Goal: Information Seeking & Learning: Compare options

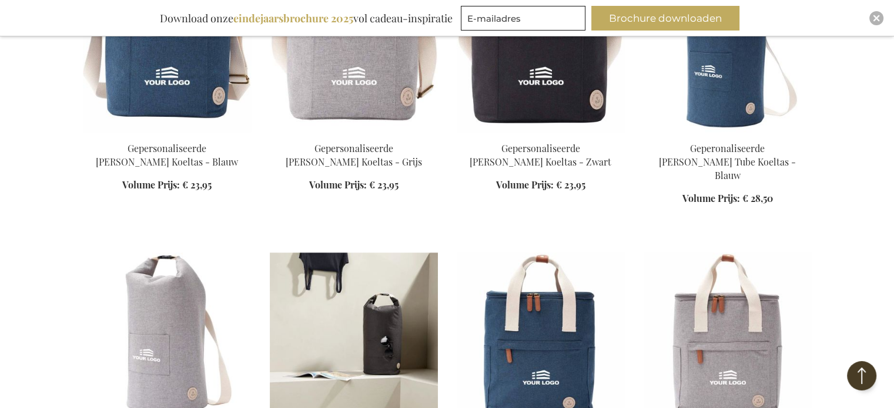
scroll to position [862, 0]
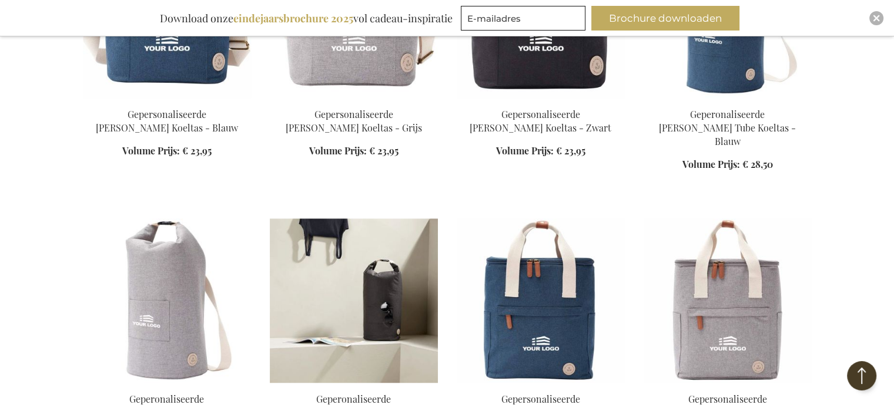
click at [373, 245] on img at bounding box center [354, 301] width 168 height 165
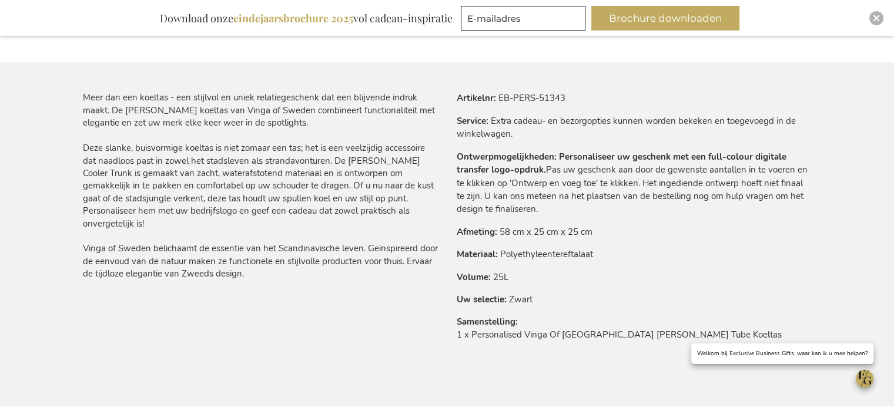
scroll to position [663, 0]
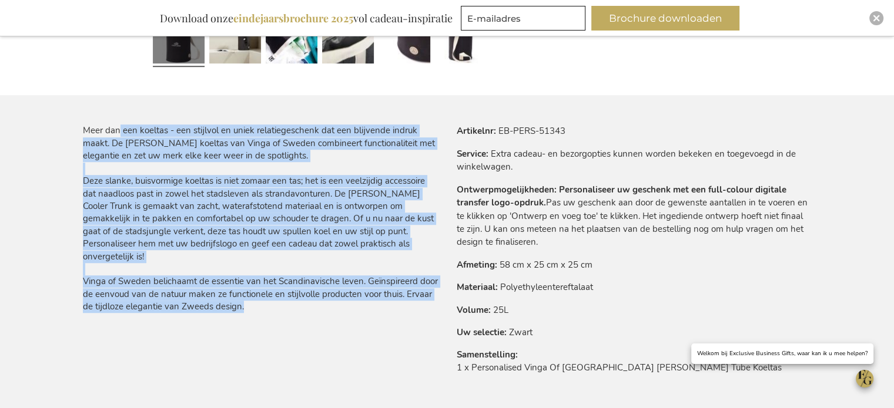
drag, startPoint x: 120, startPoint y: 133, endPoint x: 411, endPoint y: 303, distance: 336.9
click at [411, 303] on div "Meer dan een koeltas - een stijlvol en uniek relatiegeschenk dat een blijvende …" at bounding box center [265, 222] width 364 height 195
click at [407, 306] on div "Meer dan een koeltas - een stijlvol en uniek relatiegeschenk dat een blijvende …" at bounding box center [265, 222] width 364 height 195
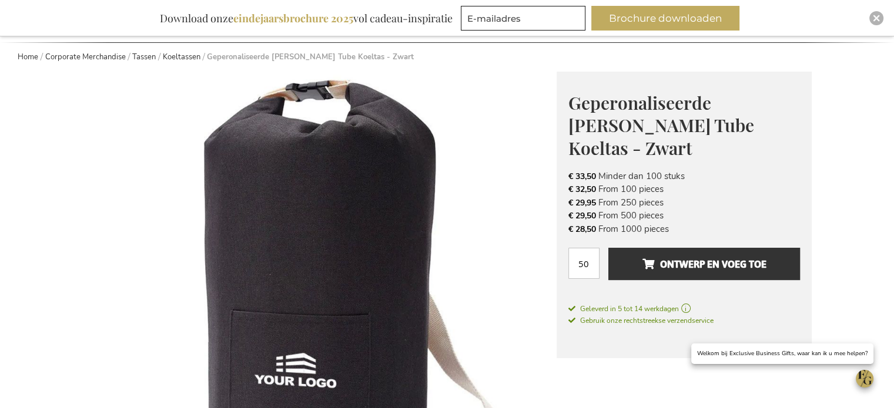
scroll to position [115, 0]
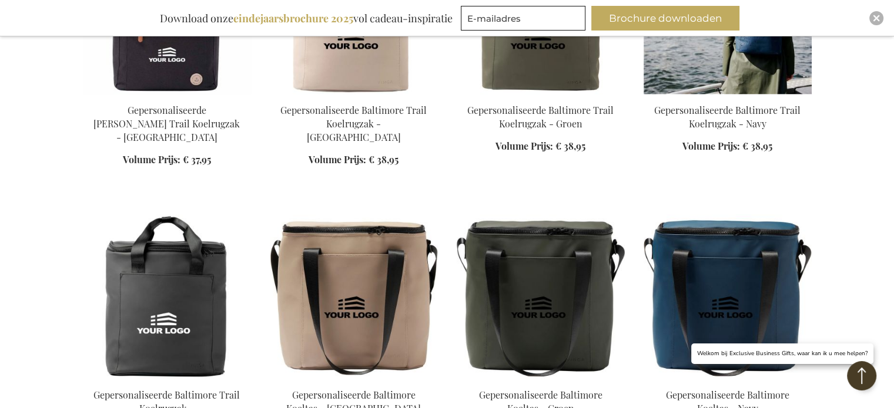
scroll to position [1444, 0]
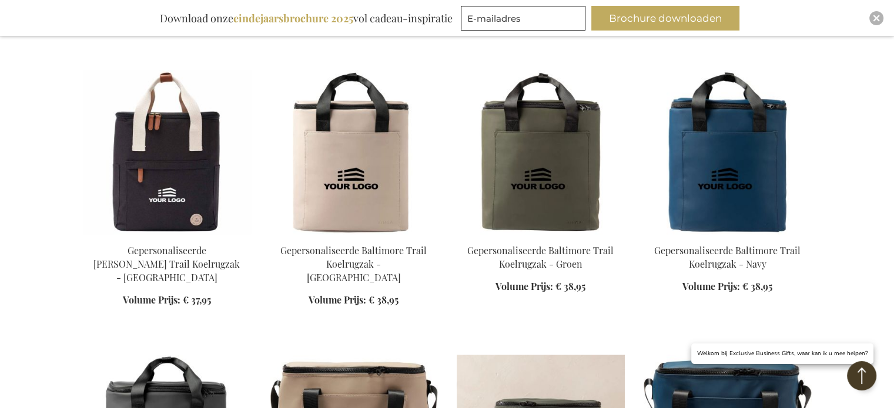
scroll to position [1287, 0]
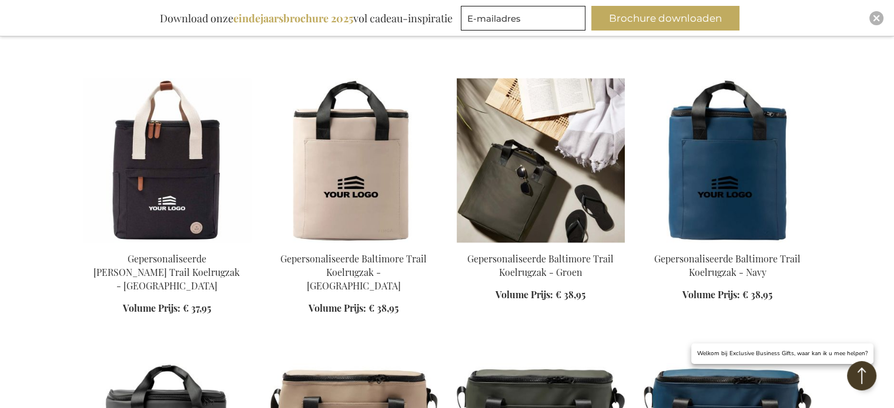
click at [534, 156] on img at bounding box center [541, 160] width 168 height 165
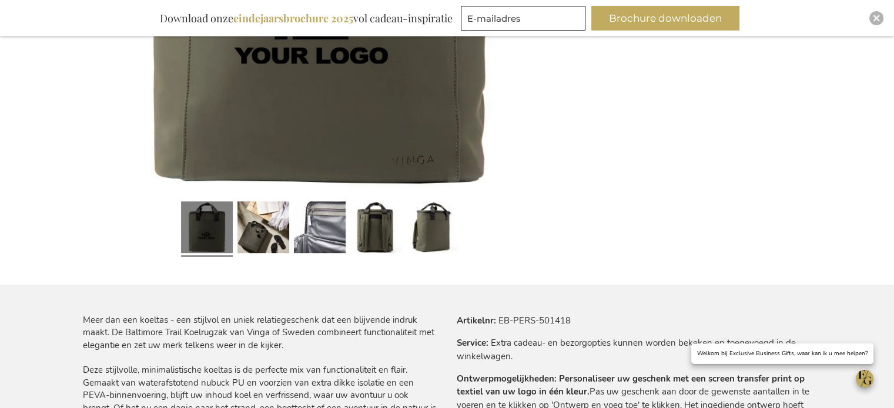
scroll to position [506, 0]
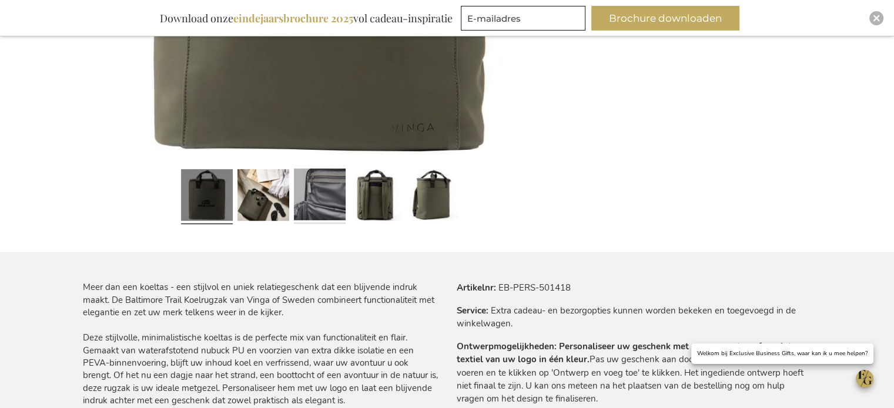
click at [342, 194] on link at bounding box center [320, 197] width 52 height 65
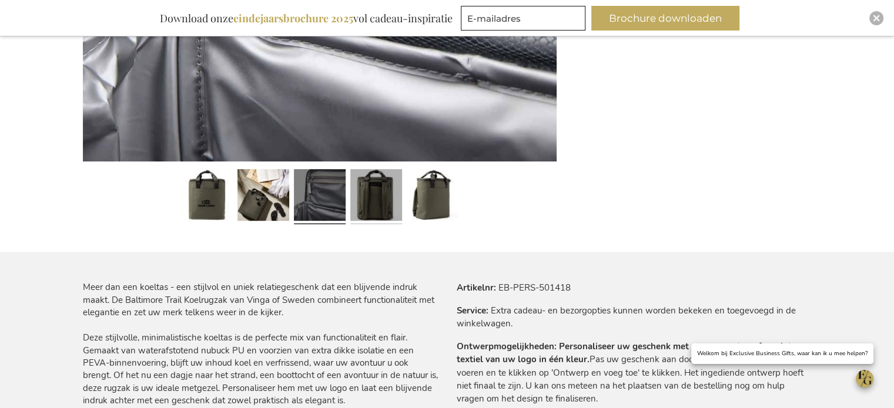
click at [383, 199] on link at bounding box center [376, 197] width 52 height 65
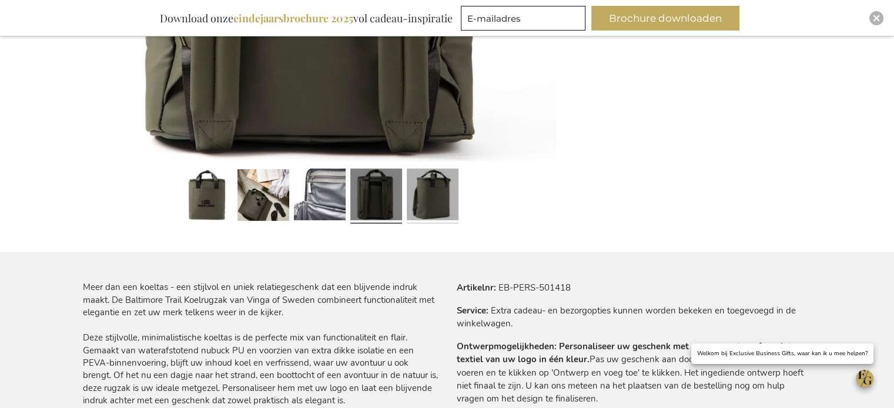
click at [444, 199] on link at bounding box center [433, 197] width 52 height 65
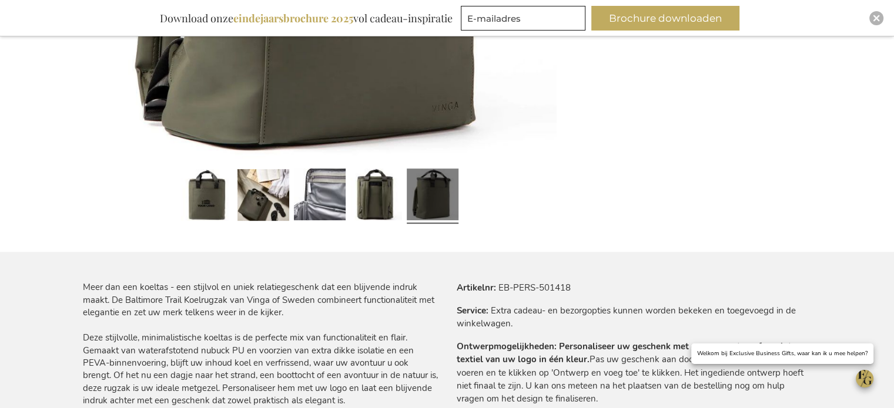
click at [418, 199] on link at bounding box center [433, 197] width 52 height 65
click at [366, 203] on link at bounding box center [376, 197] width 52 height 65
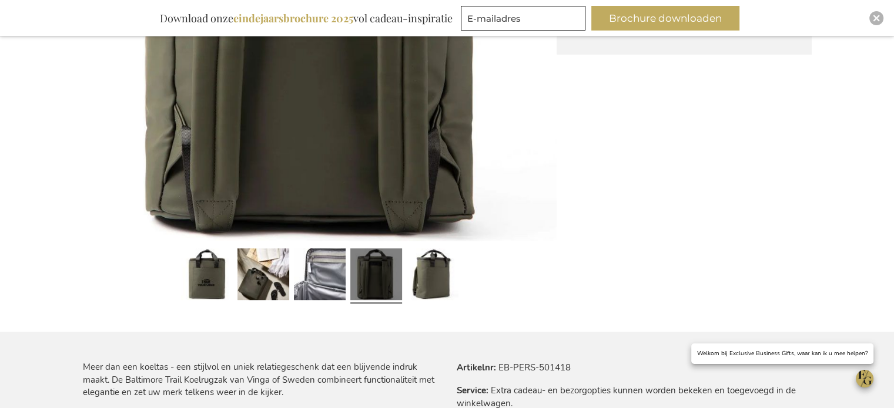
scroll to position [428, 0]
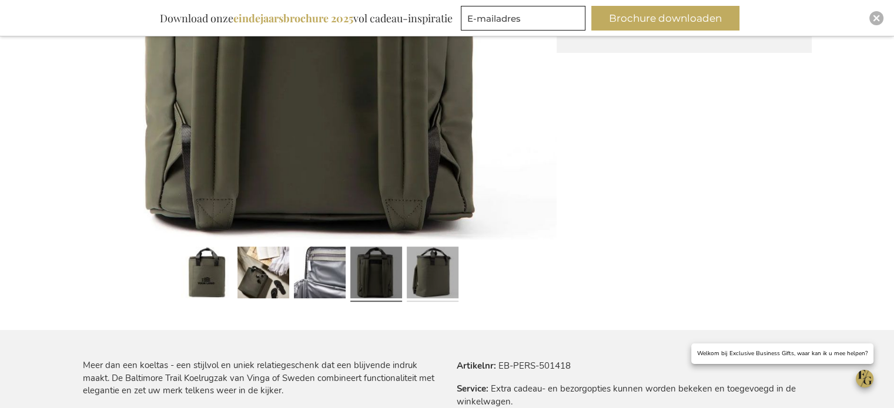
click at [433, 264] on link at bounding box center [433, 275] width 52 height 65
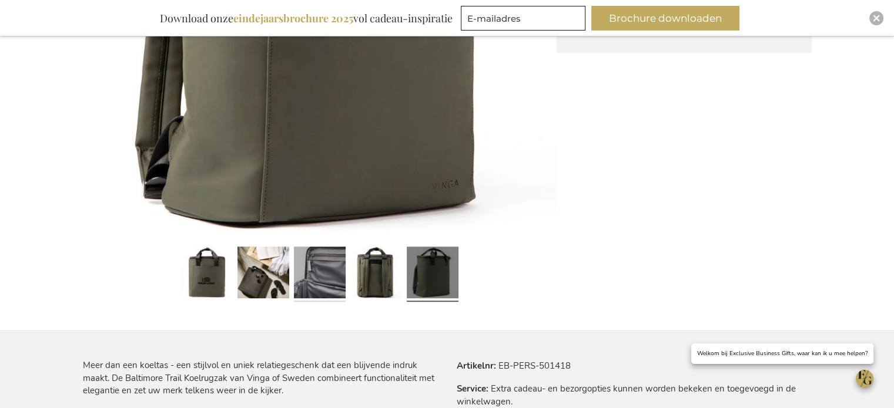
click at [324, 270] on link at bounding box center [320, 275] width 52 height 65
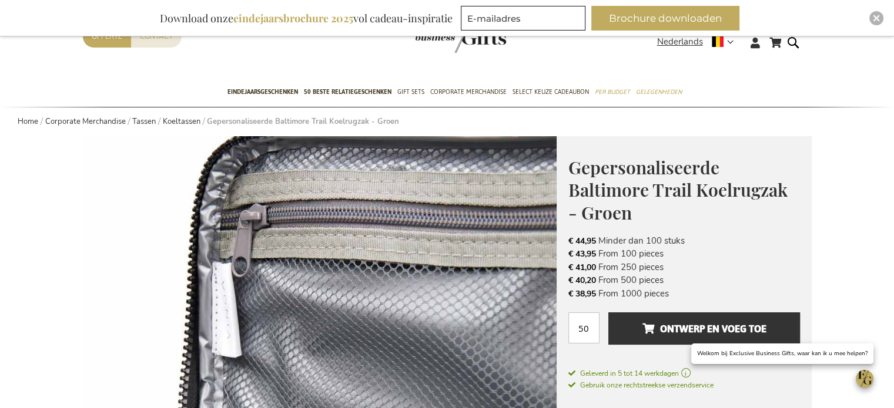
scroll to position [36, 0]
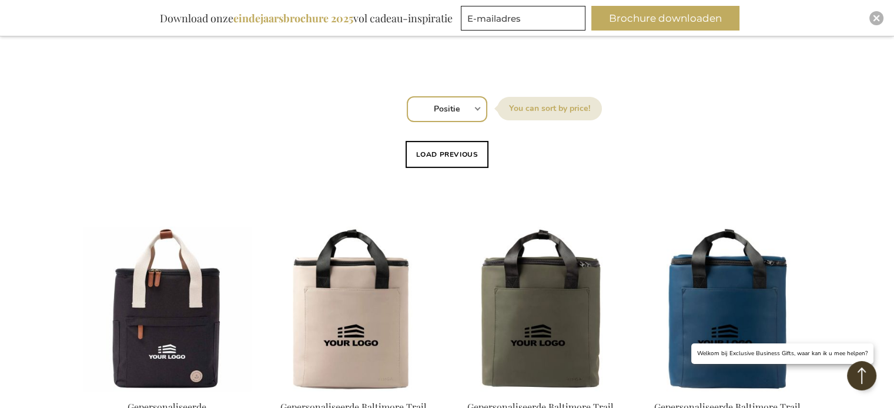
scroll to position [391, 0]
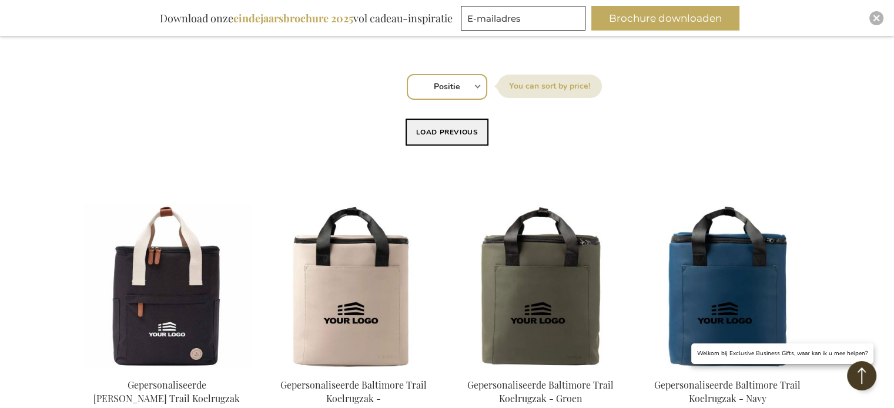
click at [454, 133] on button "Load previous" at bounding box center [447, 132] width 83 height 27
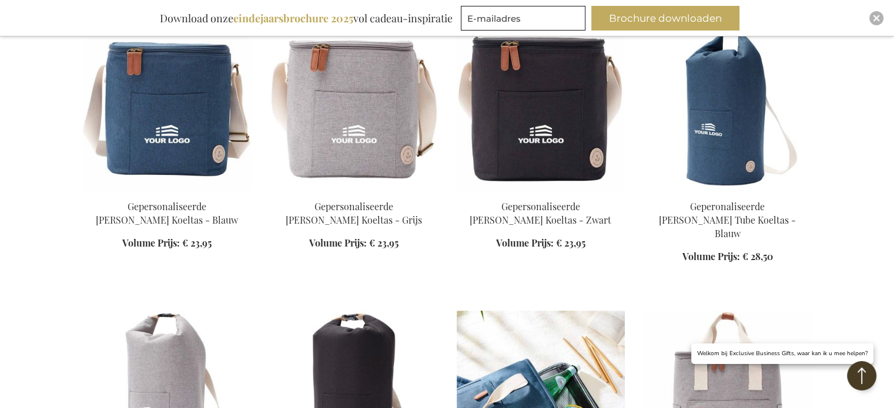
scroll to position [940, 0]
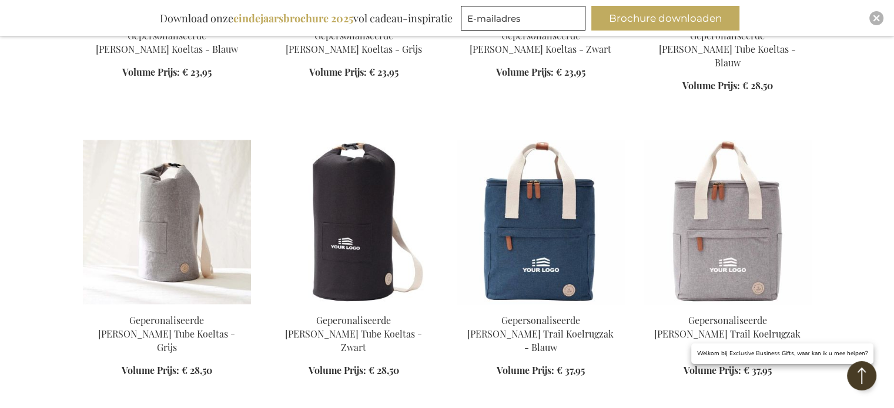
click at [173, 189] on img at bounding box center [167, 222] width 168 height 165
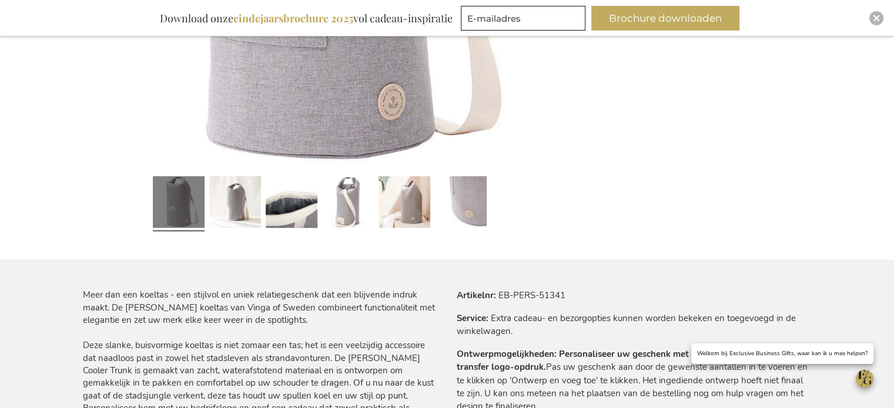
scroll to position [509, 0]
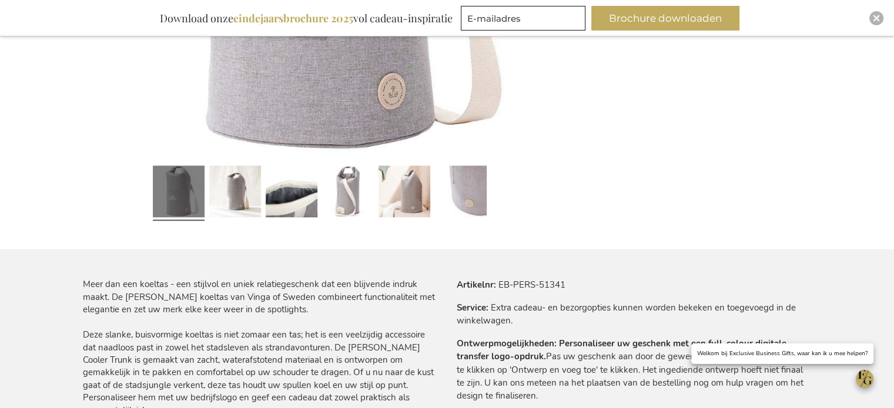
click at [263, 199] on div at bounding box center [291, 194] width 56 height 65
click at [289, 199] on link at bounding box center [292, 194] width 52 height 65
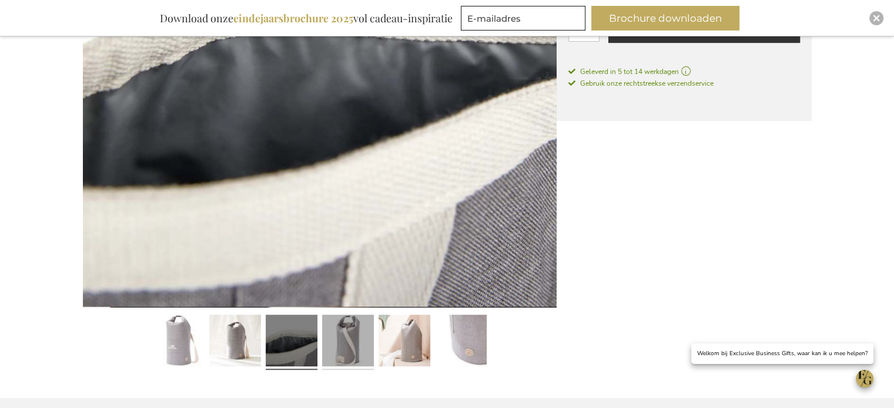
scroll to position [352, 0]
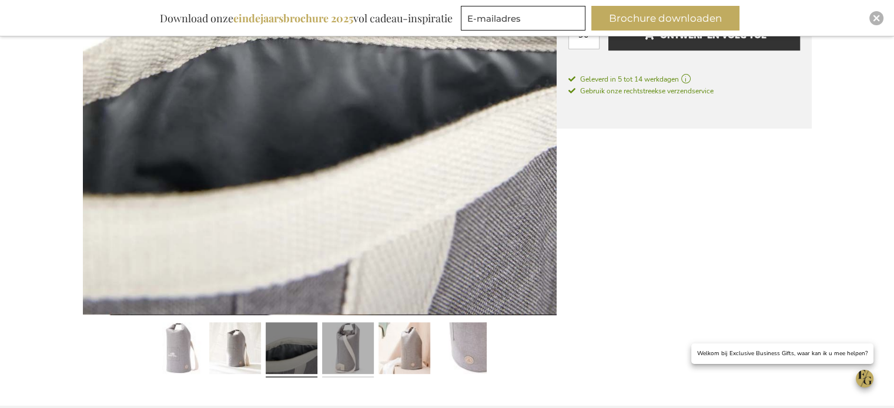
click at [353, 324] on link at bounding box center [348, 351] width 52 height 65
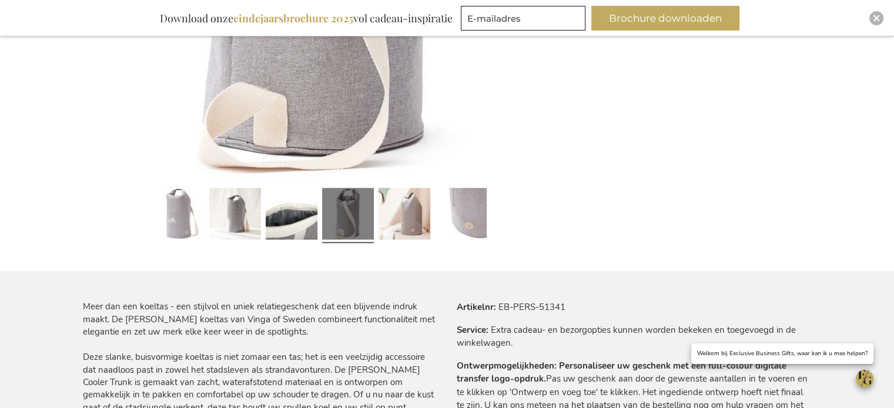
scroll to position [665, 0]
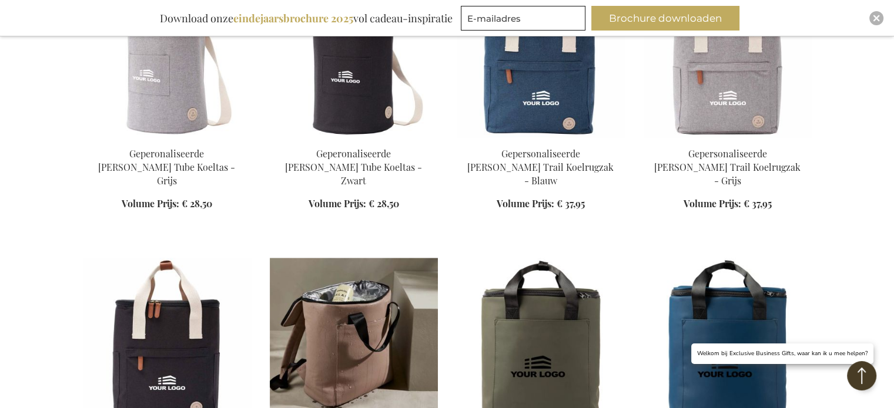
scroll to position [1131, 0]
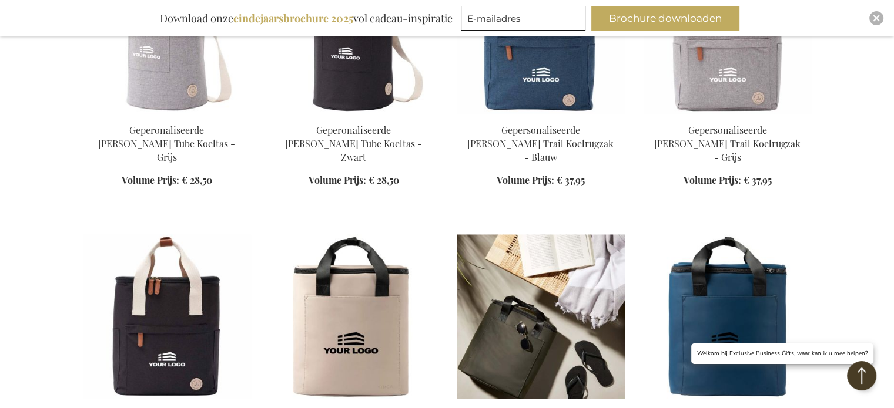
click at [495, 284] on img at bounding box center [541, 317] width 168 height 165
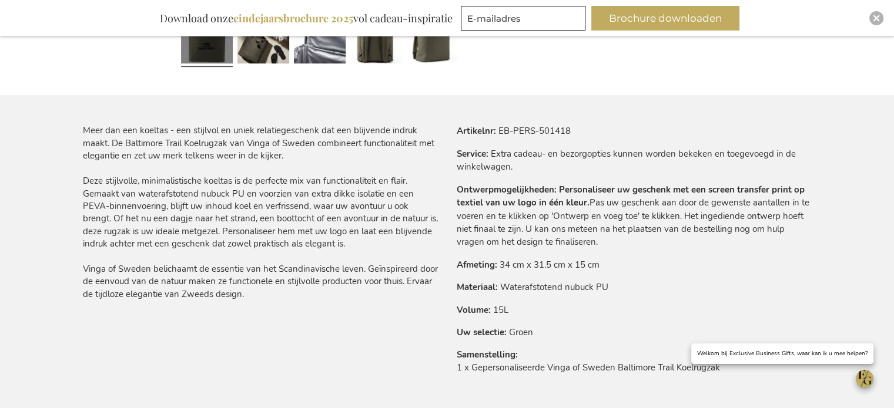
click at [530, 311] on tr "Volume 15L" at bounding box center [634, 310] width 355 height 13
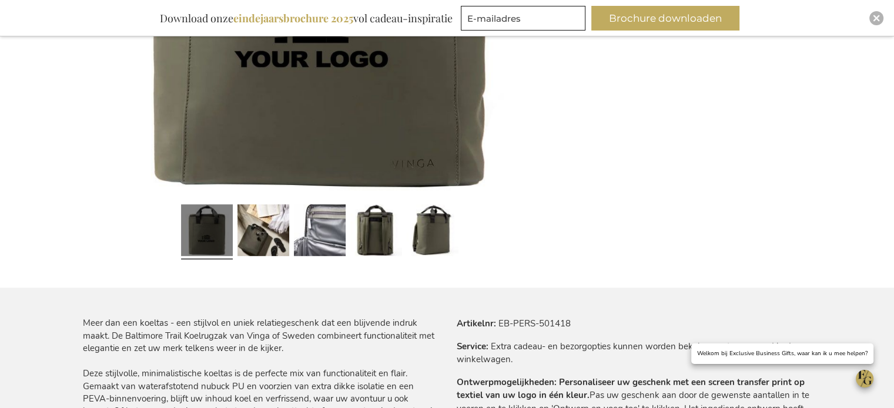
scroll to position [350, 0]
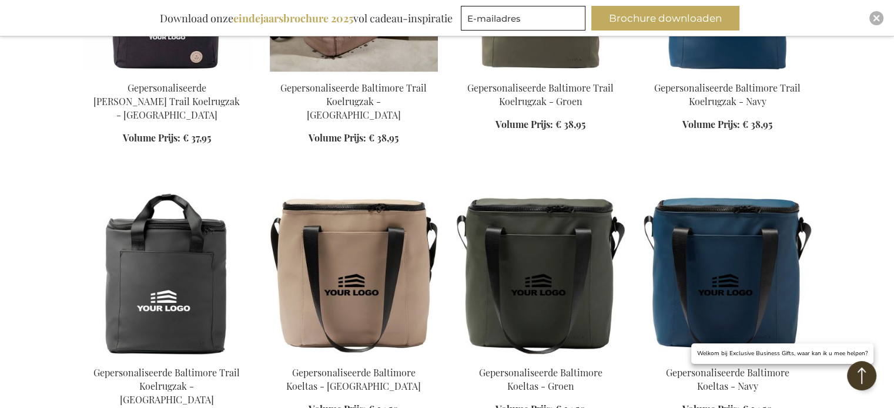
scroll to position [665, 0]
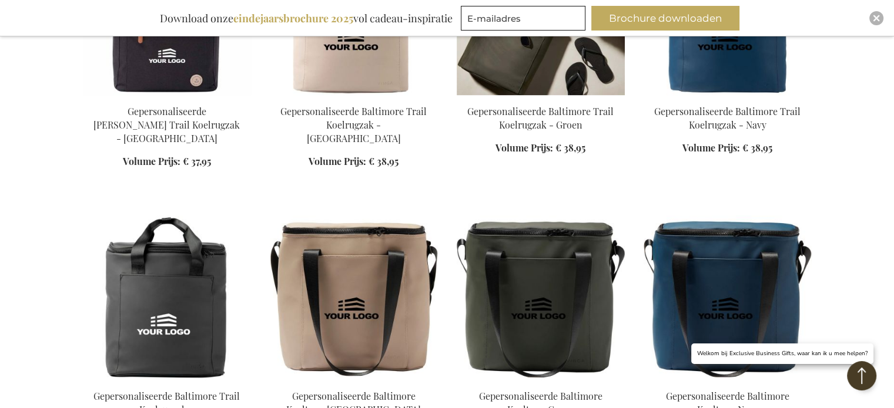
click at [533, 61] on img at bounding box center [541, 13] width 168 height 165
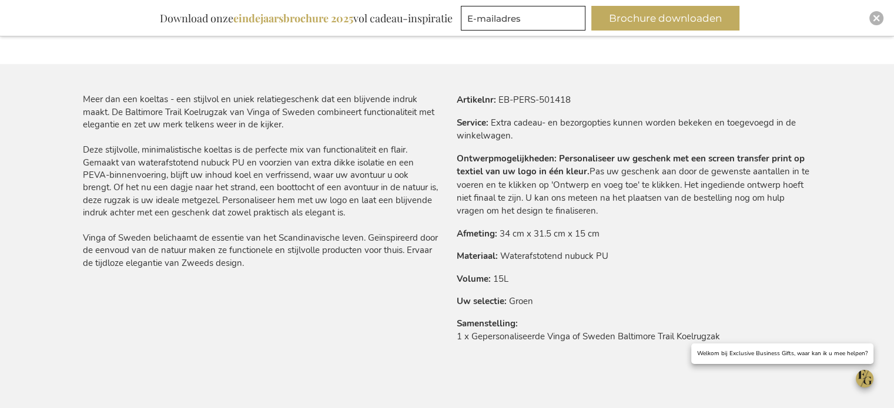
scroll to position [664, 0]
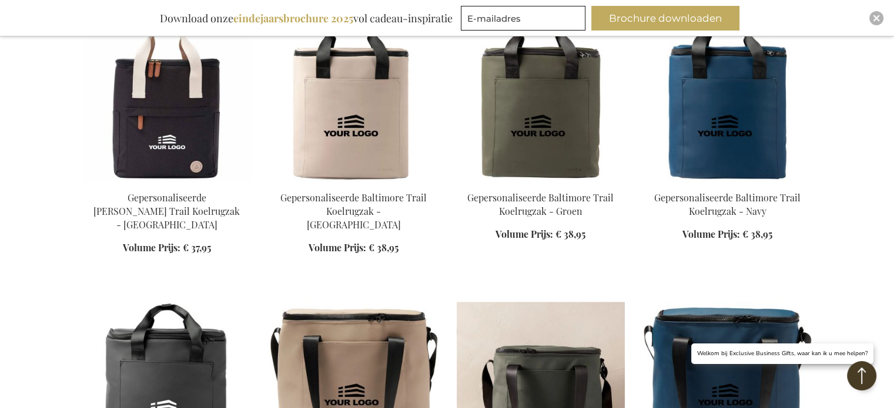
scroll to position [744, 0]
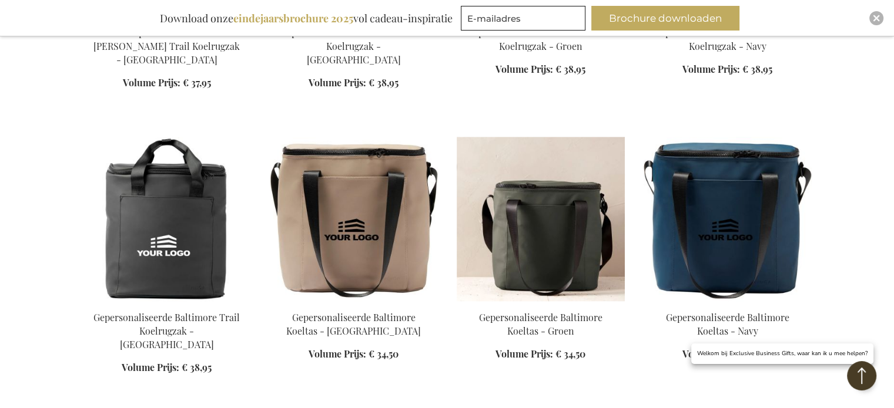
click at [530, 215] on img at bounding box center [541, 219] width 168 height 165
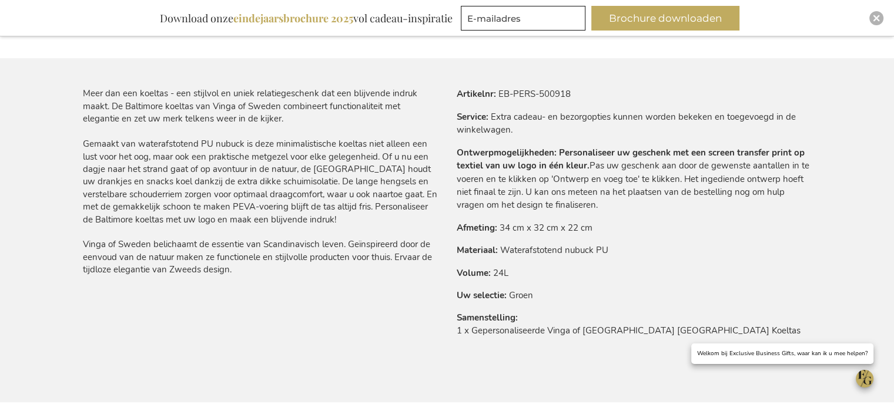
scroll to position [705, 0]
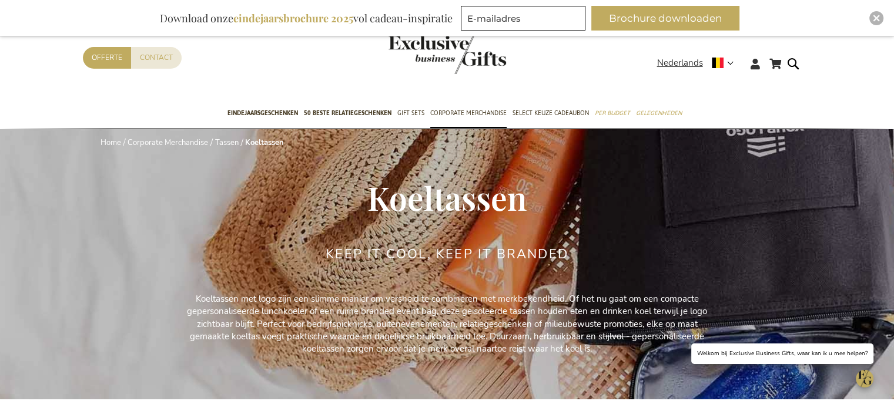
scroll to position [235, 0]
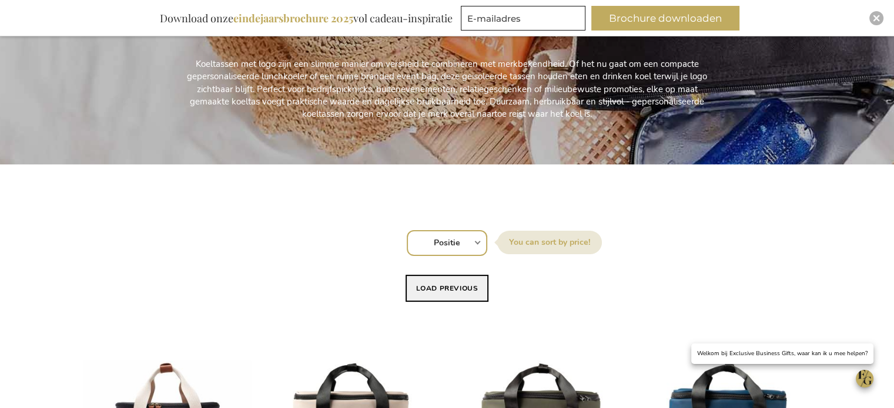
click at [441, 284] on button "Load previous" at bounding box center [447, 288] width 83 height 27
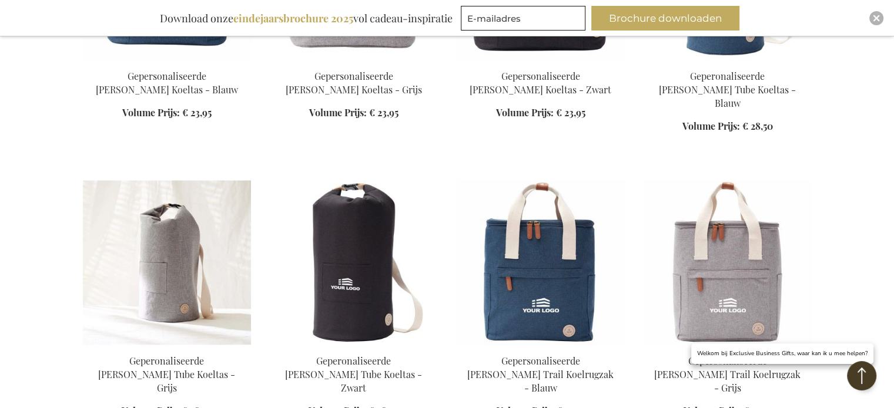
scroll to position [940, 0]
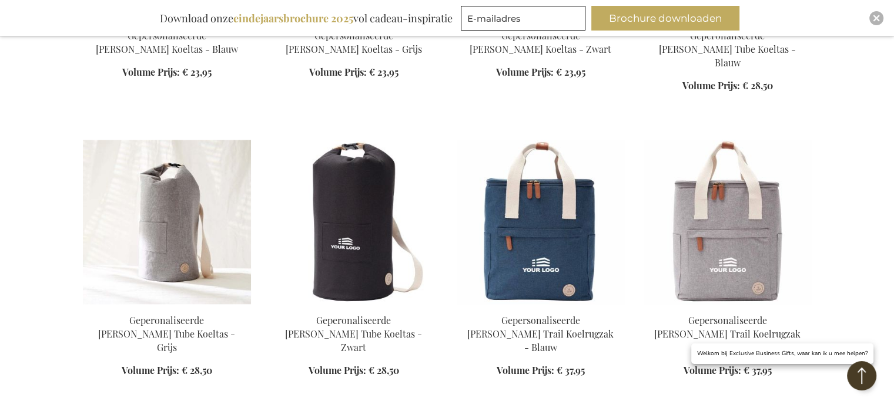
click at [179, 206] on img at bounding box center [167, 222] width 168 height 165
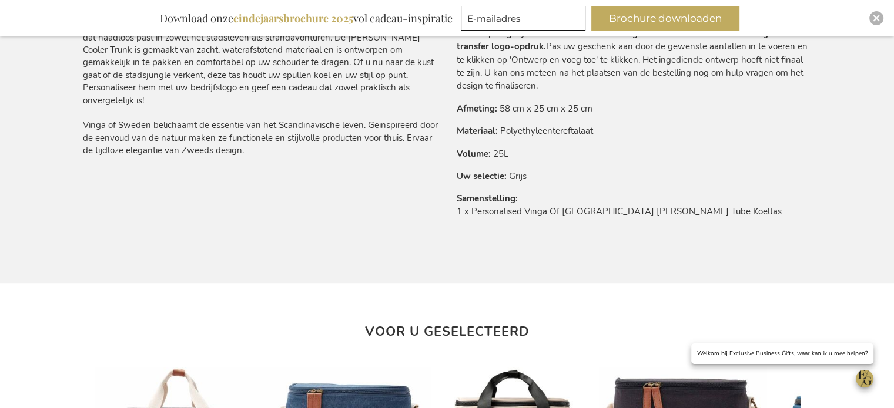
scroll to position [820, 0]
